Goal: Task Accomplishment & Management: Manage account settings

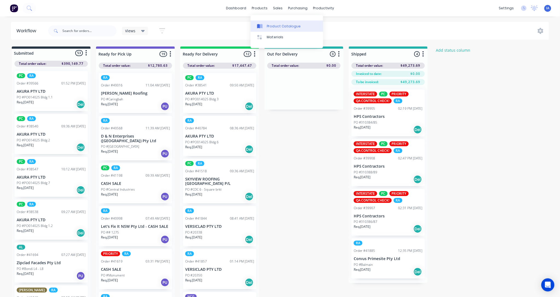
click at [277, 25] on div "Product Catalogue" at bounding box center [284, 26] width 34 height 5
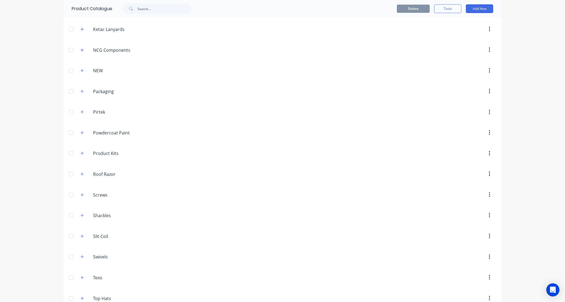
scroll to position [335, 0]
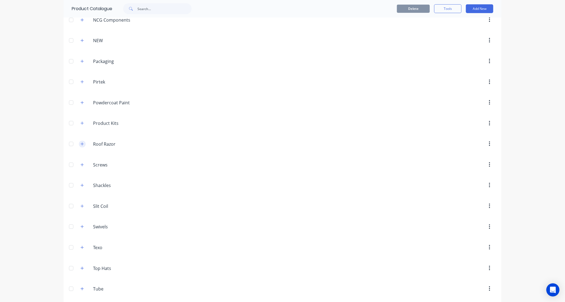
click at [80, 146] on icon "button" at bounding box center [81, 144] width 3 height 4
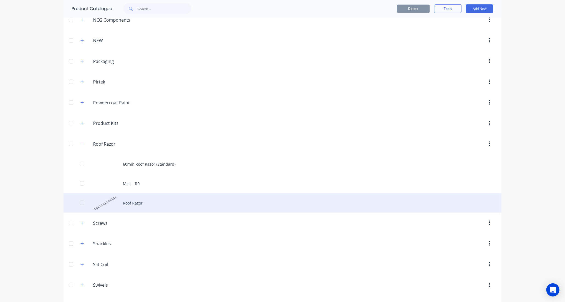
click at [160, 204] on div "Roof Razor" at bounding box center [283, 202] width 438 height 19
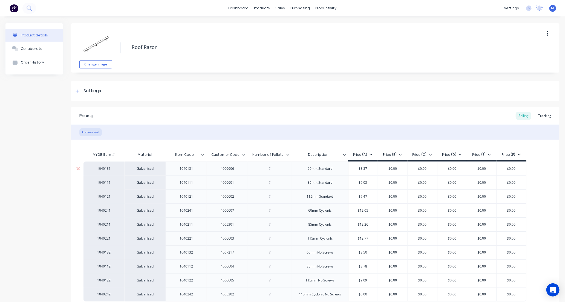
type textarea "x"
click at [545, 116] on div "Tracking" at bounding box center [544, 116] width 19 height 8
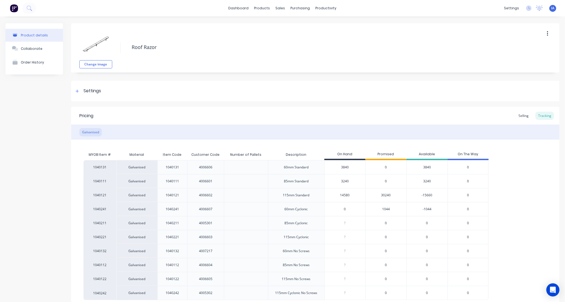
click at [335, 211] on input "0" at bounding box center [345, 209] width 41 height 5
type input "560"
type textarea "x"
type input "5640"
type textarea "x"
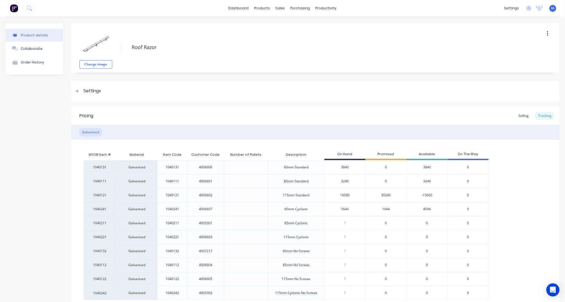
type input "564"
type textarea "x"
type input "564"
click at [531, 195] on div "1040131 Galvanised 1040131 4006606 60mm Standard 3840 0 3840 0 1040111 Galvanis…" at bounding box center [315, 230] width 464 height 140
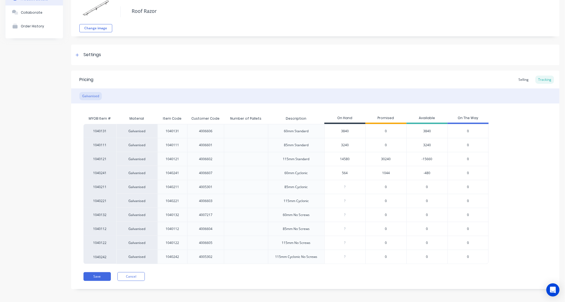
scroll to position [39, 0]
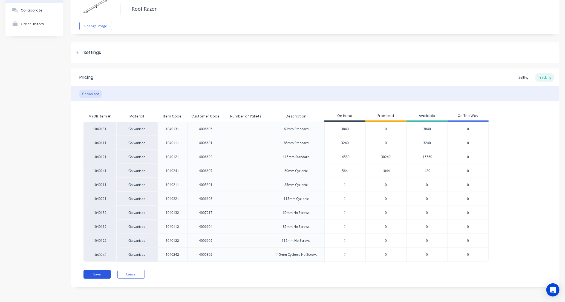
click at [99, 274] on button "Save" at bounding box center [96, 274] width 27 height 9
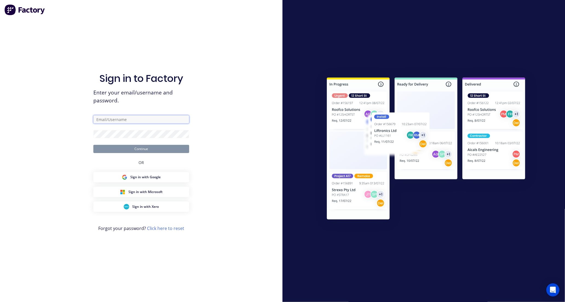
type input "[EMAIL_ADDRESS][DOMAIN_NAME]"
click at [159, 149] on button "Continue" at bounding box center [141, 149] width 96 height 8
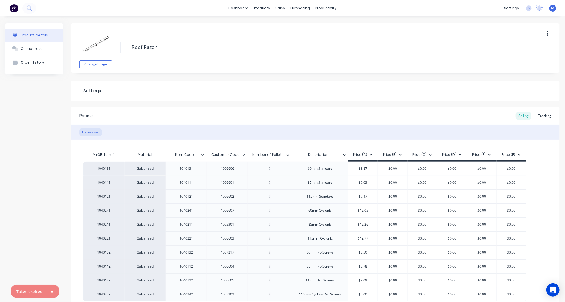
type textarea "x"
click at [541, 116] on div "Tracking" at bounding box center [544, 116] width 19 height 8
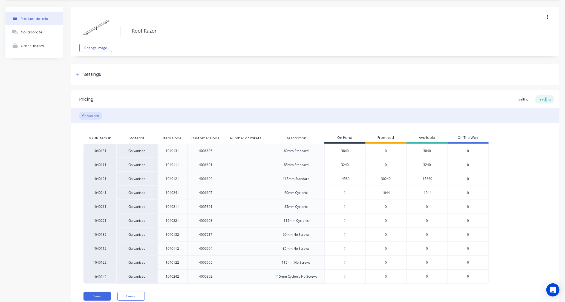
scroll to position [30, 0]
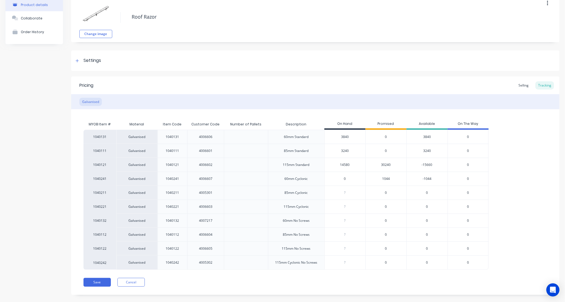
click at [339, 179] on input "0" at bounding box center [345, 178] width 41 height 5
type input "5640"
type textarea "x"
type input "564"
type textarea "x"
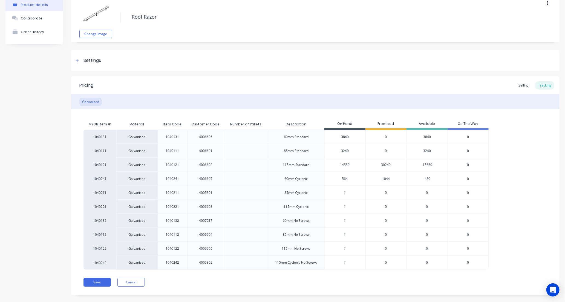
type input "564"
click at [513, 163] on div "1040131 Galvanised 1040131 4006606 60mm Standard 3840 0 3840 0 1040111 Galvanis…" at bounding box center [315, 200] width 464 height 140
click at [102, 283] on button "Save" at bounding box center [96, 282] width 27 height 9
type textarea "x"
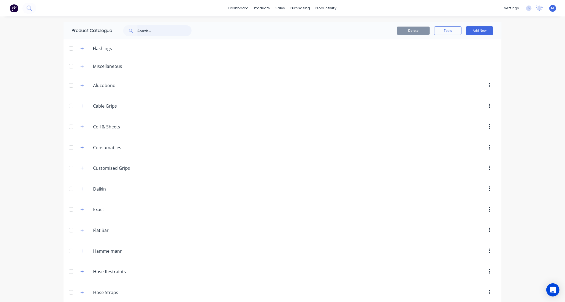
click at [155, 33] on input "text" at bounding box center [164, 30] width 54 height 11
type input "1"
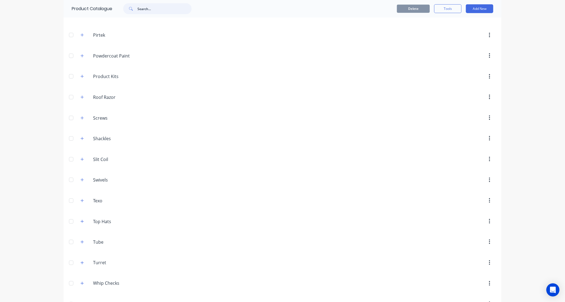
scroll to position [395, 0]
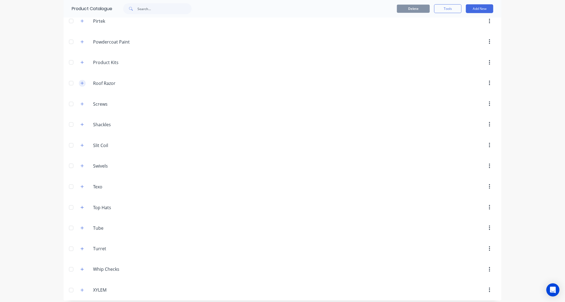
click at [81, 84] on icon "button" at bounding box center [81, 83] width 3 height 4
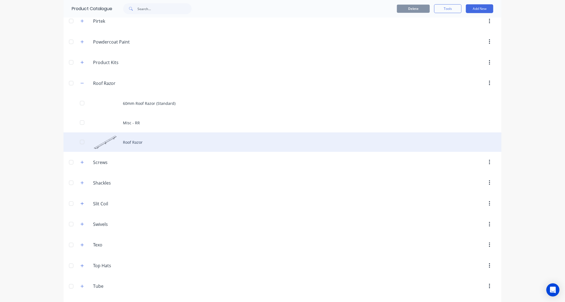
click at [168, 143] on div "Roof Razor" at bounding box center [283, 141] width 438 height 19
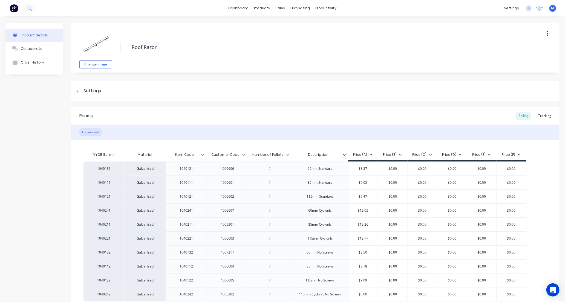
type textarea "x"
click at [540, 115] on div "Tracking" at bounding box center [544, 116] width 19 height 8
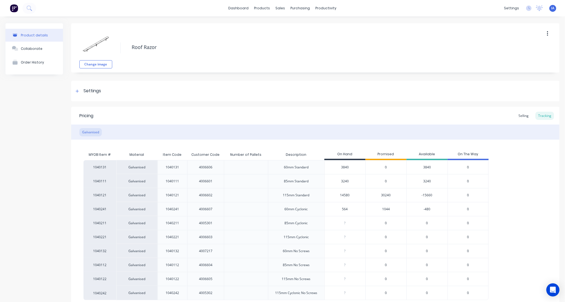
click at [341, 194] on input "14580" at bounding box center [345, 195] width 41 height 5
type input "180"
type textarea "x"
type input "10"
type textarea "x"
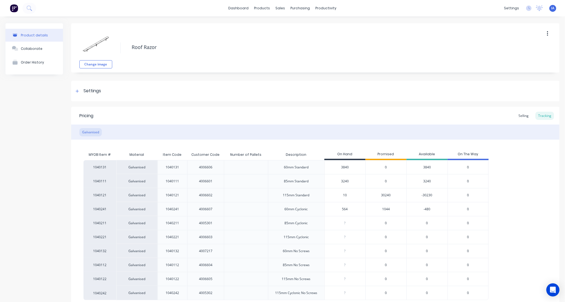
type input "160"
type textarea "x"
type input "16020"
type textarea "x"
type input "16020"
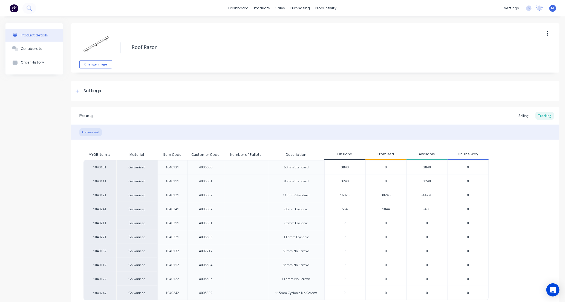
click at [518, 203] on div "1040131 Galvanised 1040131 4006606 60mm Standard 3840 0 3840 0 1040111 Galvanis…" at bounding box center [315, 230] width 464 height 140
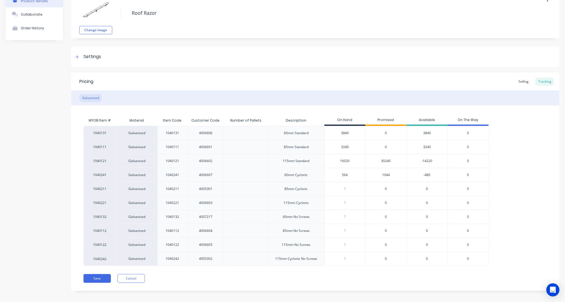
scroll to position [39, 0]
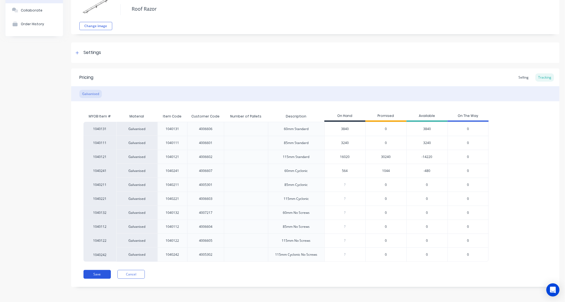
click at [104, 274] on button "Save" at bounding box center [96, 274] width 27 height 9
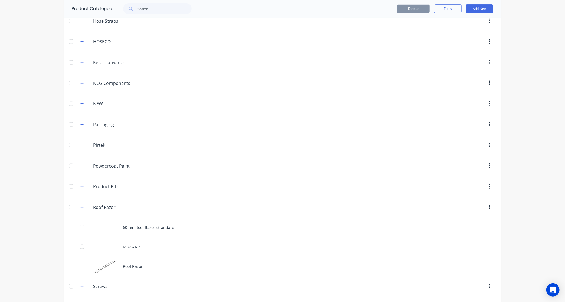
scroll to position [274, 0]
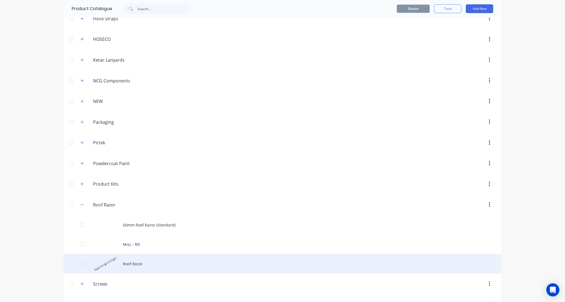
click at [174, 265] on div "Roof Razor" at bounding box center [283, 263] width 438 height 19
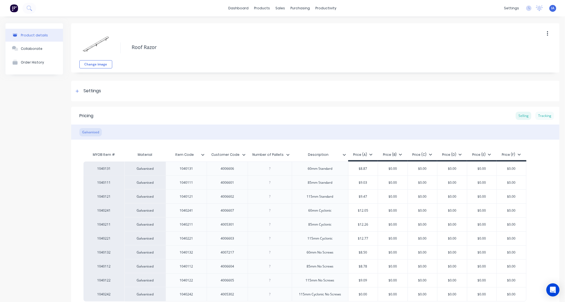
click at [537, 116] on div "Tracking" at bounding box center [544, 116] width 19 height 8
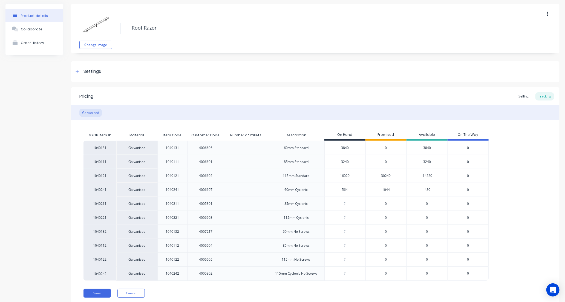
scroll to position [39, 0]
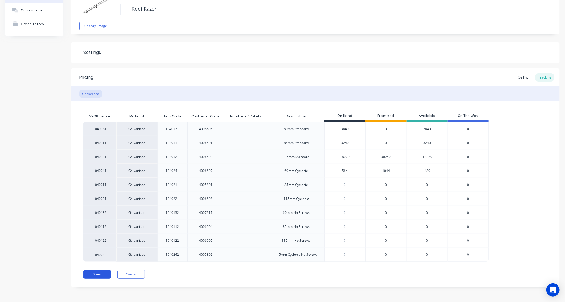
click at [94, 274] on button "Save" at bounding box center [96, 274] width 27 height 9
type textarea "x"
